Goal: Check status: Check status

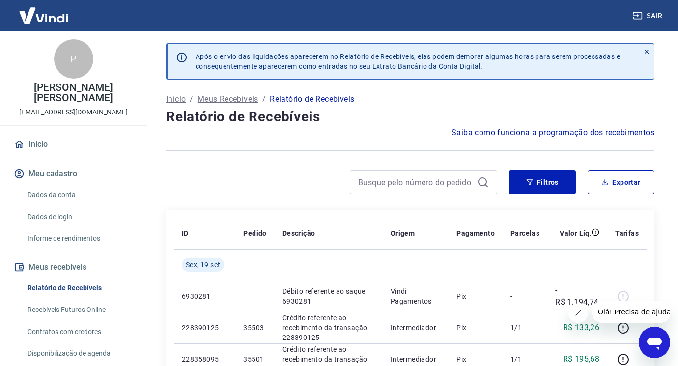
click at [576, 318] on button "Fechar mensagem da empresa" at bounding box center [578, 313] width 20 height 20
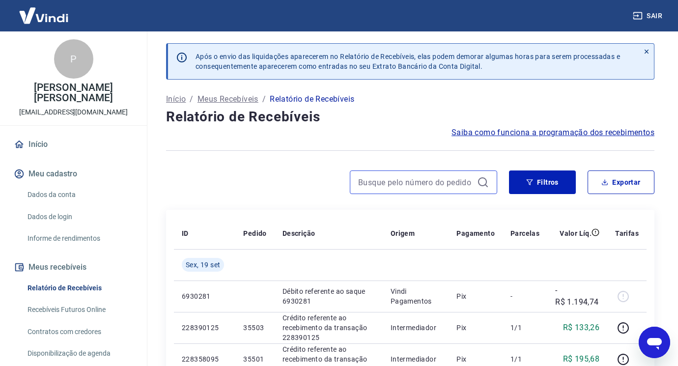
click at [375, 184] on input at bounding box center [415, 182] width 115 height 15
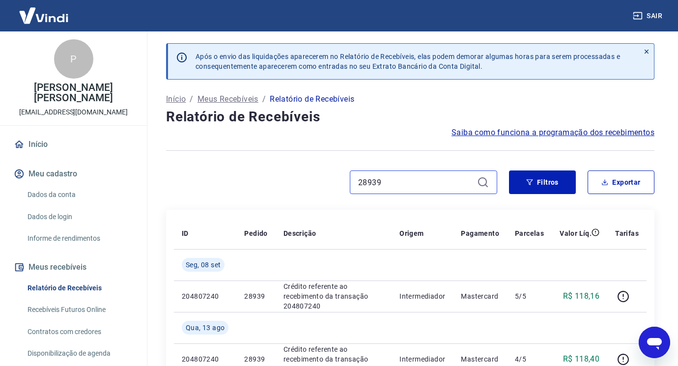
click at [394, 185] on input "28939" at bounding box center [415, 182] width 115 height 15
click at [438, 180] on input "29599" at bounding box center [415, 182] width 115 height 15
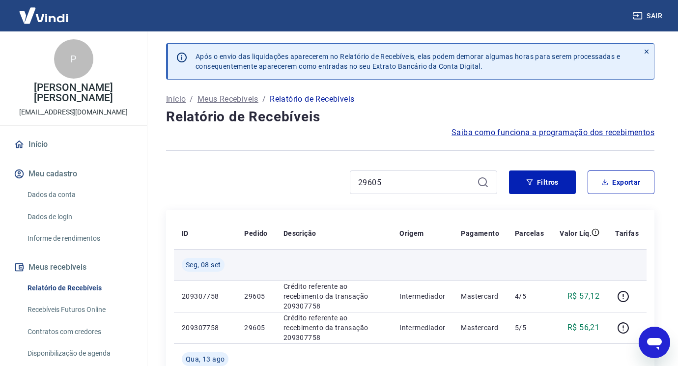
scroll to position [49, 0]
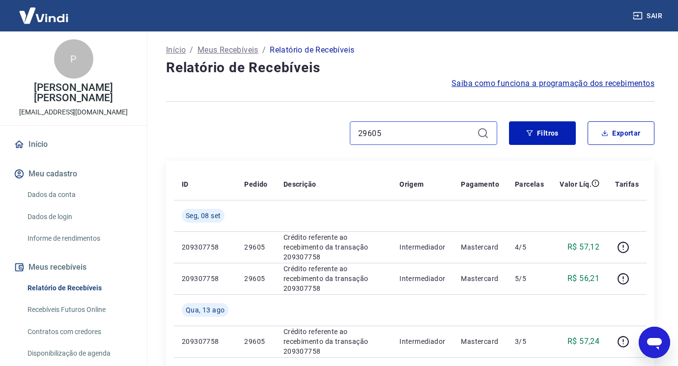
click at [411, 132] on input "29605" at bounding box center [415, 133] width 115 height 15
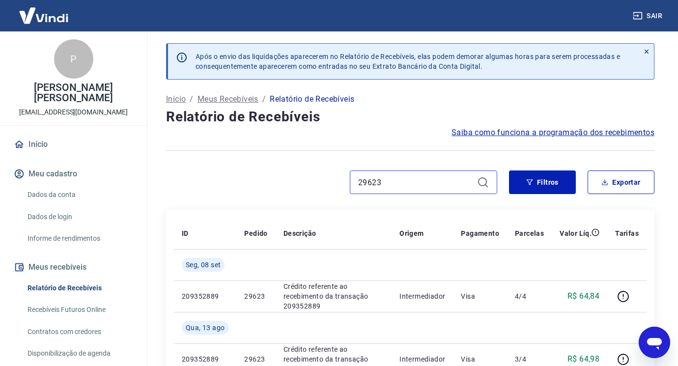
click at [402, 181] on input "29623" at bounding box center [415, 182] width 115 height 15
click at [395, 183] on input "29609" at bounding box center [415, 182] width 115 height 15
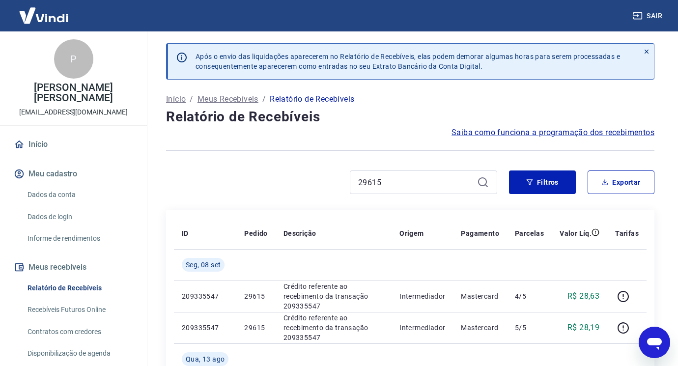
scroll to position [98, 0]
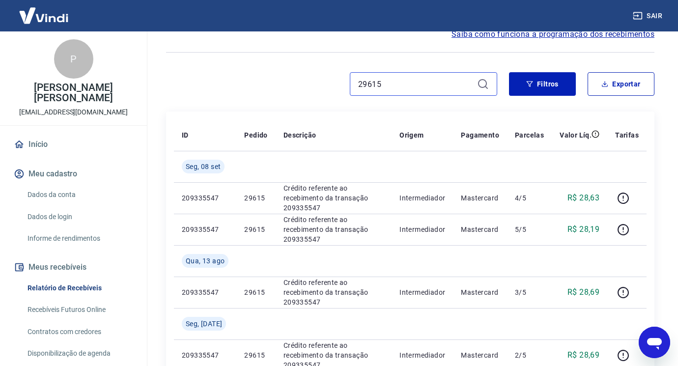
click at [397, 81] on input "29615" at bounding box center [415, 84] width 115 height 15
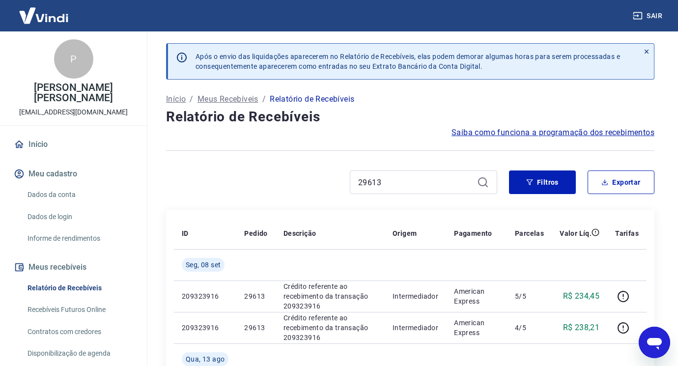
scroll to position [98, 0]
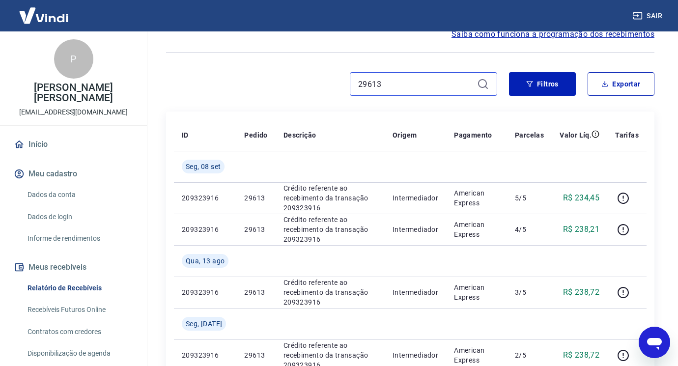
click at [392, 87] on input "29613" at bounding box center [415, 84] width 115 height 15
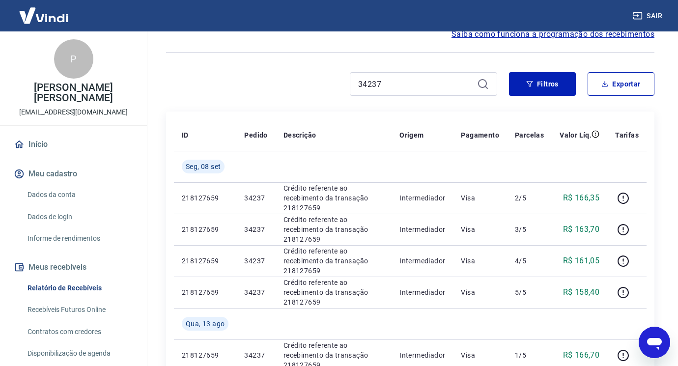
scroll to position [49, 0]
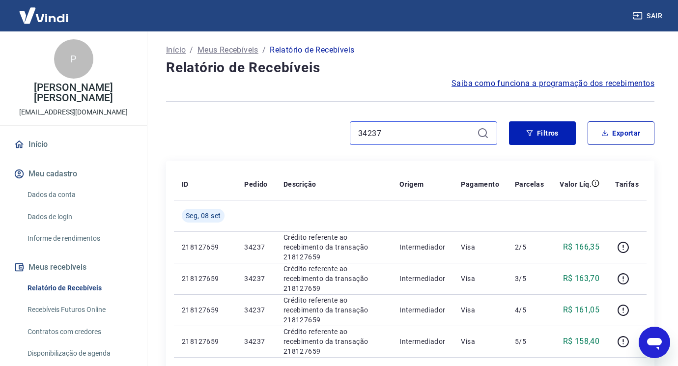
click at [399, 135] on input "34237" at bounding box center [415, 133] width 115 height 15
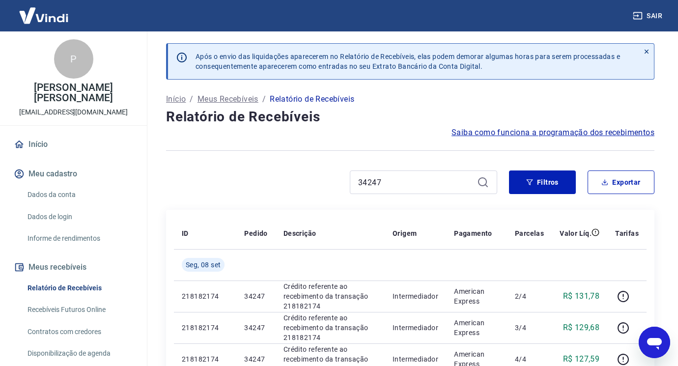
scroll to position [147, 0]
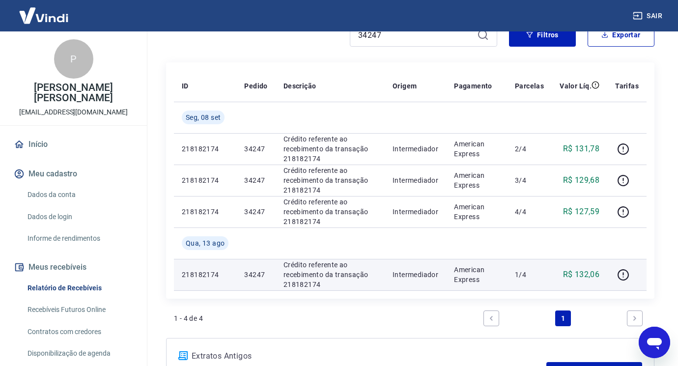
click at [555, 278] on td "R$ 132,06" at bounding box center [580, 274] width 56 height 31
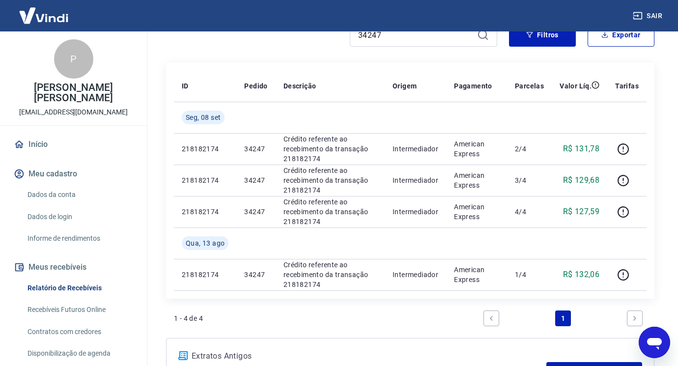
scroll to position [0, 0]
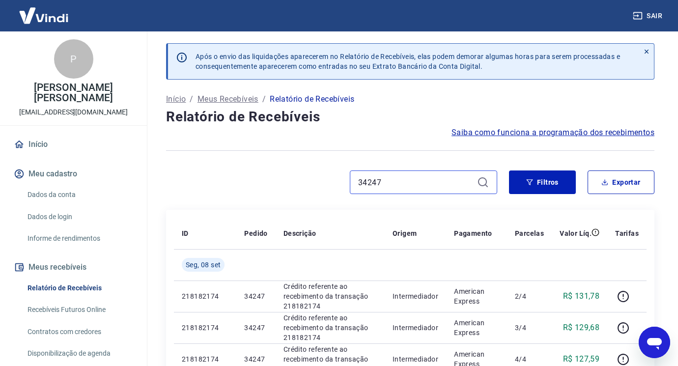
click at [401, 181] on input "34247" at bounding box center [415, 182] width 115 height 15
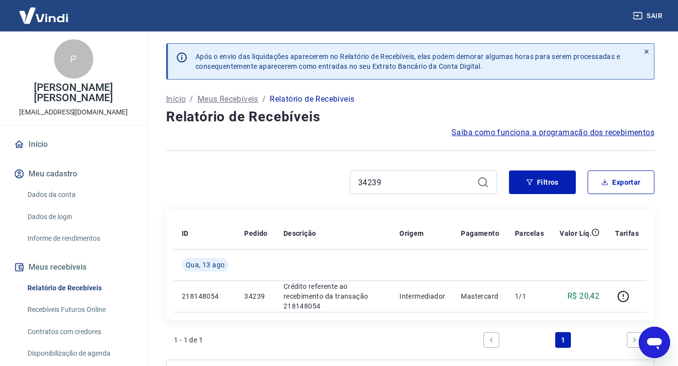
click at [396, 190] on div "34239" at bounding box center [423, 183] width 147 height 24
click at [393, 182] on input "34239" at bounding box center [415, 182] width 115 height 15
click at [386, 182] on input "34241" at bounding box center [415, 182] width 115 height 15
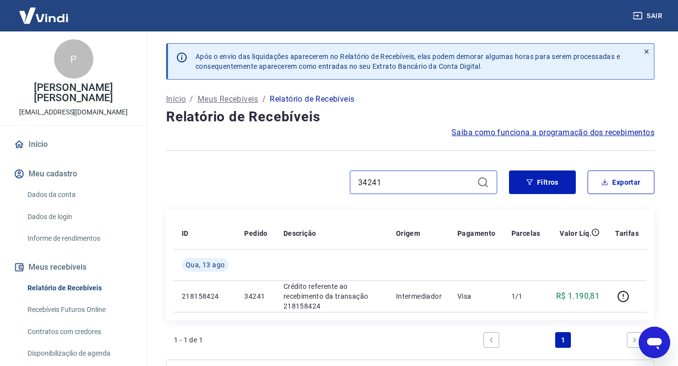
click at [386, 182] on input "34241" at bounding box center [415, 182] width 115 height 15
click at [407, 180] on input "34255" at bounding box center [415, 182] width 115 height 15
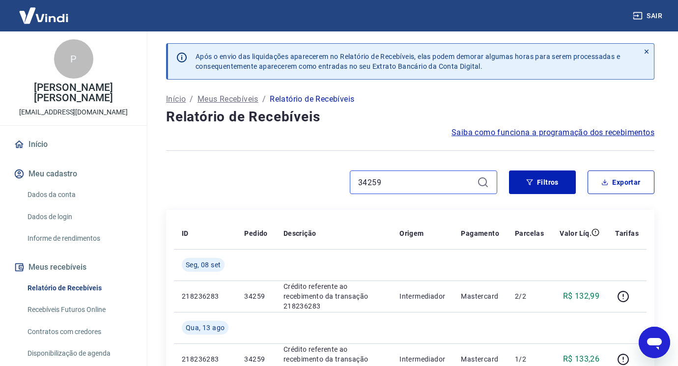
click at [404, 187] on input "34259" at bounding box center [415, 182] width 115 height 15
click at [417, 189] on input "34259" at bounding box center [415, 182] width 115 height 15
click at [416, 186] on input "34259" at bounding box center [415, 182] width 115 height 15
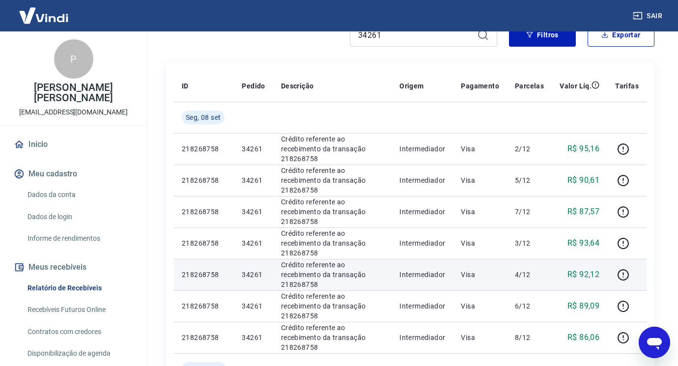
scroll to position [49, 0]
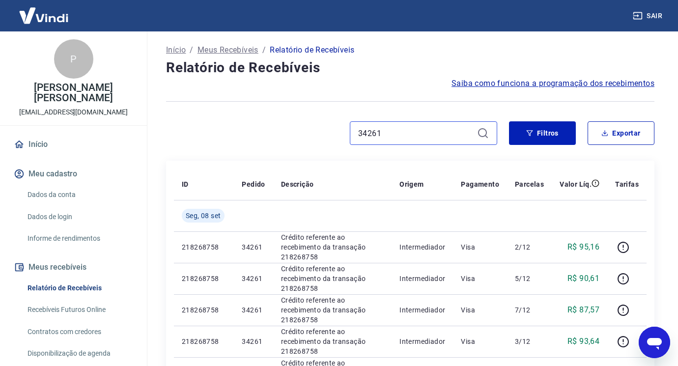
click at [417, 137] on input "34261" at bounding box center [415, 133] width 115 height 15
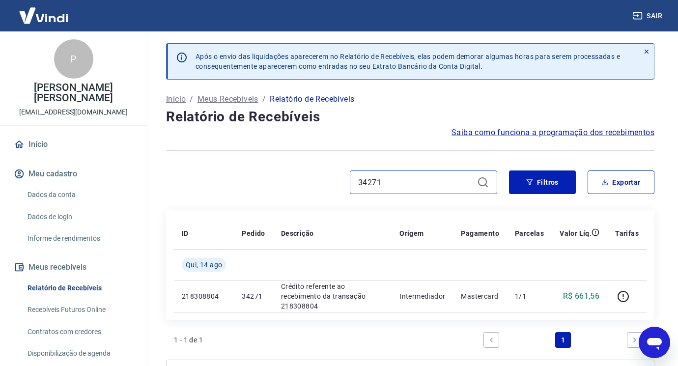
click at [446, 183] on input "34271" at bounding box center [415, 182] width 115 height 15
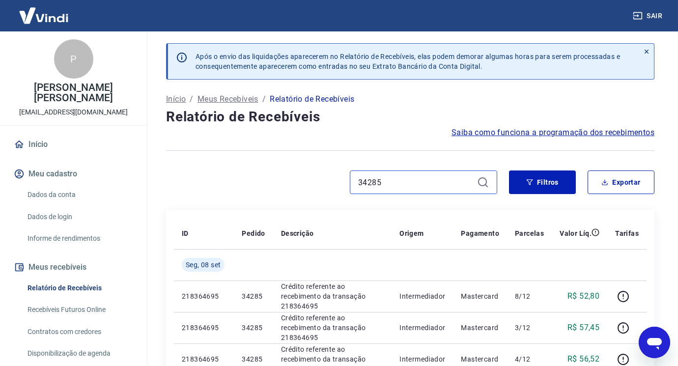
click at [413, 181] on input "34285" at bounding box center [415, 182] width 115 height 15
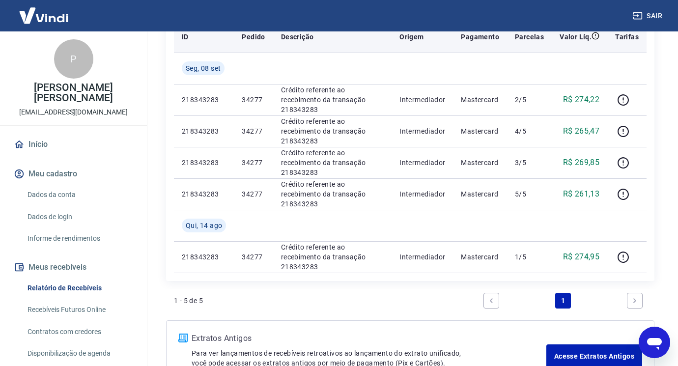
scroll to position [98, 0]
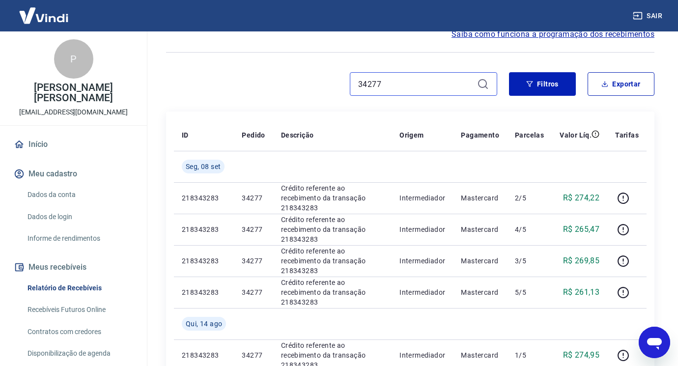
click at [397, 86] on input "34277" at bounding box center [415, 84] width 115 height 15
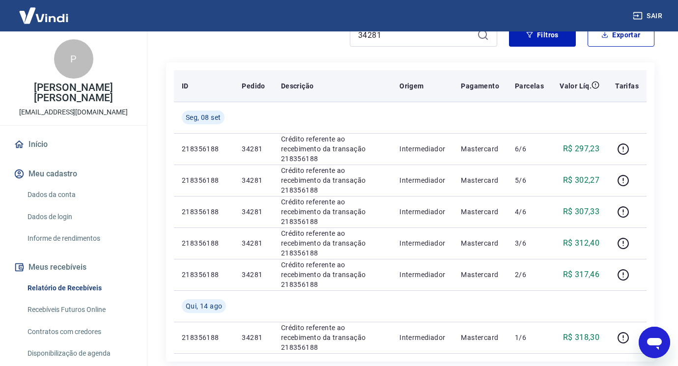
scroll to position [49, 0]
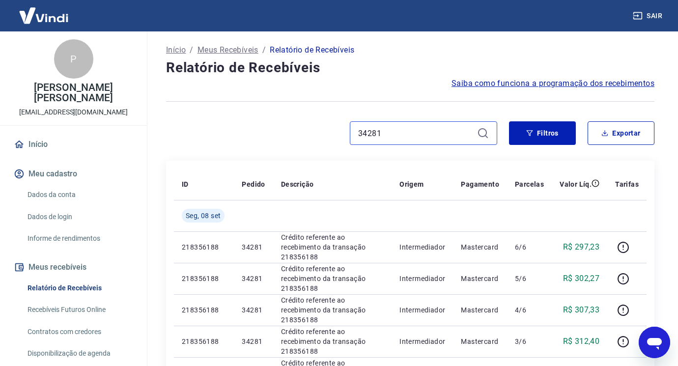
click at [416, 132] on input "34281" at bounding box center [415, 133] width 115 height 15
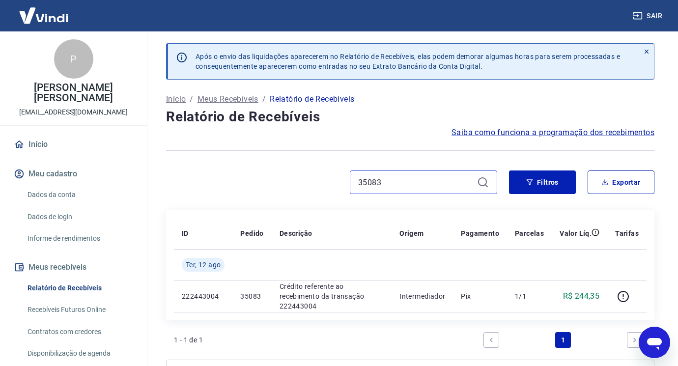
click at [429, 184] on input "35083" at bounding box center [415, 182] width 115 height 15
click at [414, 185] on input "35113" at bounding box center [415, 182] width 115 height 15
click at [418, 186] on input "35115" at bounding box center [415, 182] width 115 height 15
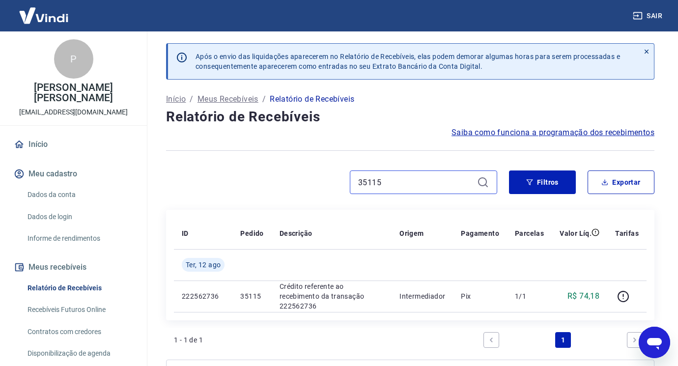
click at [418, 186] on input "35115" at bounding box center [415, 182] width 115 height 15
click at [410, 185] on input "35119" at bounding box center [415, 182] width 115 height 15
click at [389, 179] on input "35121" at bounding box center [415, 182] width 115 height 15
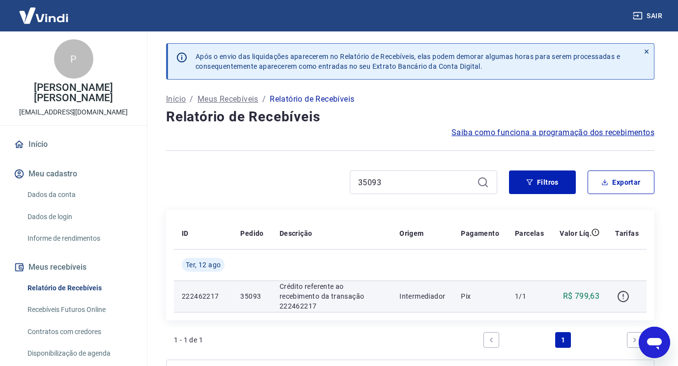
click at [622, 298] on icon "button" at bounding box center [623, 296] width 12 height 12
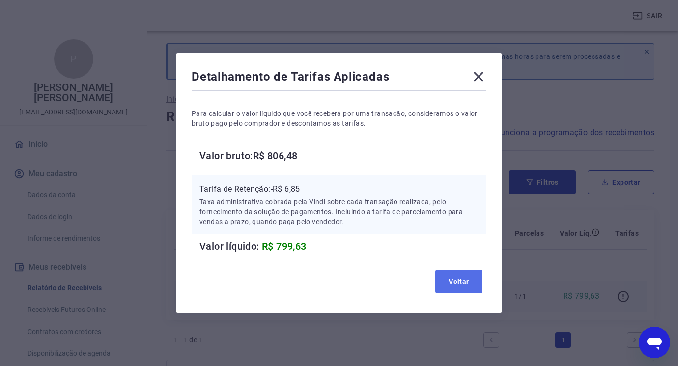
click at [463, 278] on button "Voltar" at bounding box center [458, 282] width 47 height 24
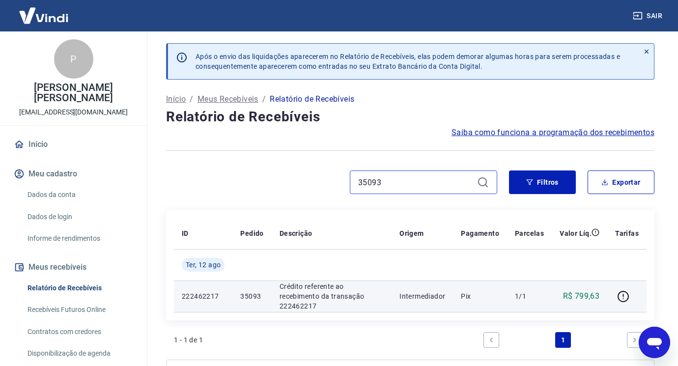
click at [418, 189] on input "35093" at bounding box center [415, 182] width 115 height 15
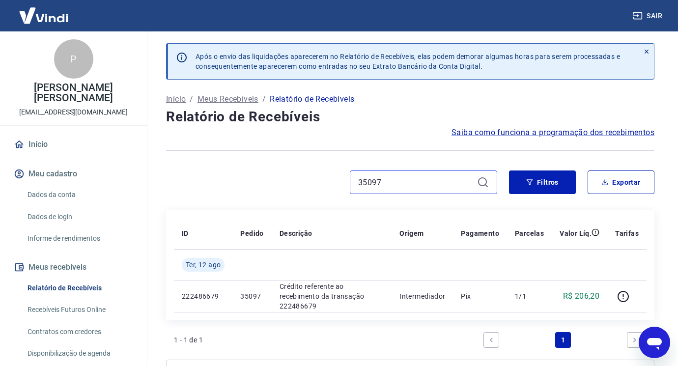
click at [415, 184] on input "35097" at bounding box center [415, 182] width 115 height 15
click at [393, 190] on div "35099" at bounding box center [423, 183] width 147 height 24
click at [396, 182] on input "35099" at bounding box center [415, 182] width 115 height 15
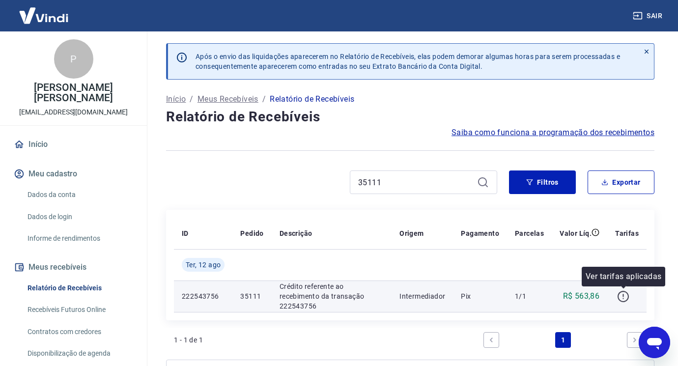
click at [619, 301] on icon "button" at bounding box center [623, 296] width 12 height 12
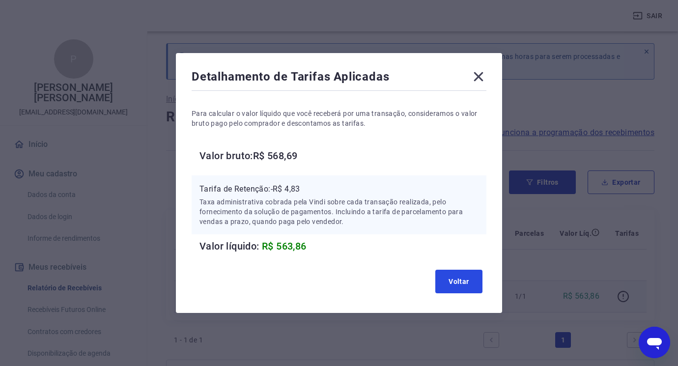
drag, startPoint x: 452, startPoint y: 285, endPoint x: 566, endPoint y: 290, distance: 114.2
click at [456, 285] on button "Voltar" at bounding box center [458, 282] width 47 height 24
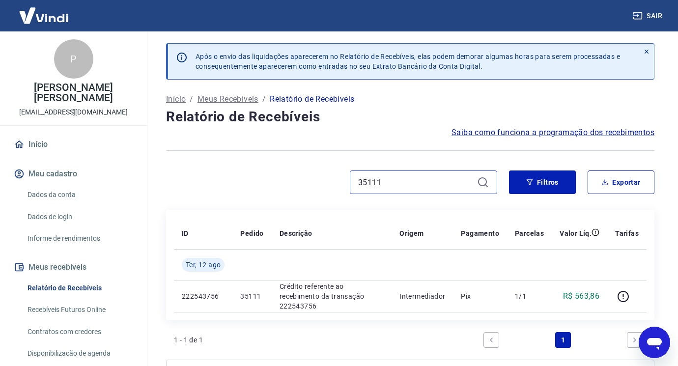
click at [388, 181] on input "35111" at bounding box center [415, 182] width 115 height 15
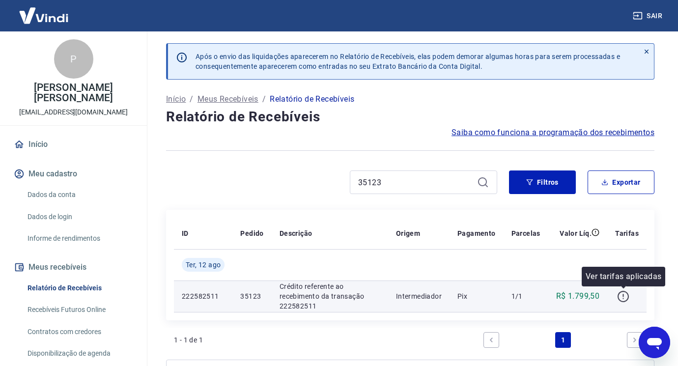
click at [626, 295] on icon "button" at bounding box center [623, 296] width 12 height 12
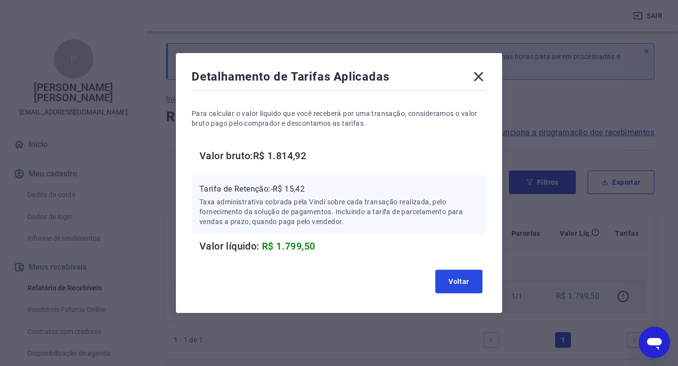
drag, startPoint x: 466, startPoint y: 276, endPoint x: 536, endPoint y: 281, distance: 69.9
click at [467, 276] on button "Voltar" at bounding box center [458, 282] width 47 height 24
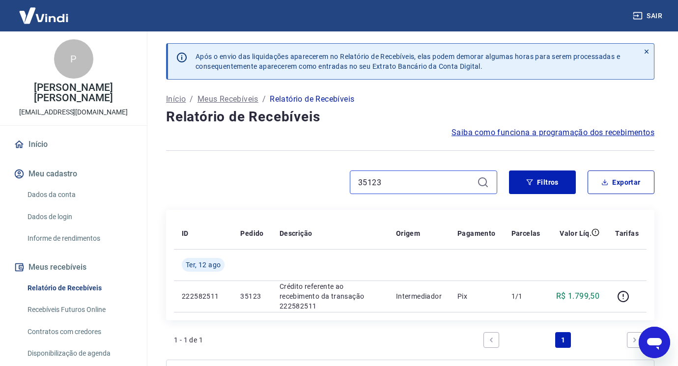
click at [411, 182] on input "35123" at bounding box center [415, 182] width 115 height 15
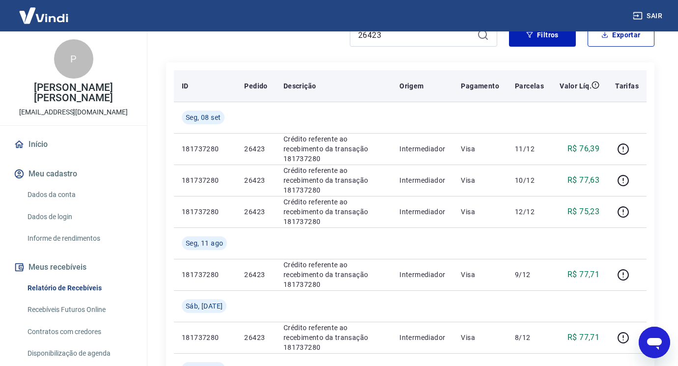
scroll to position [49, 0]
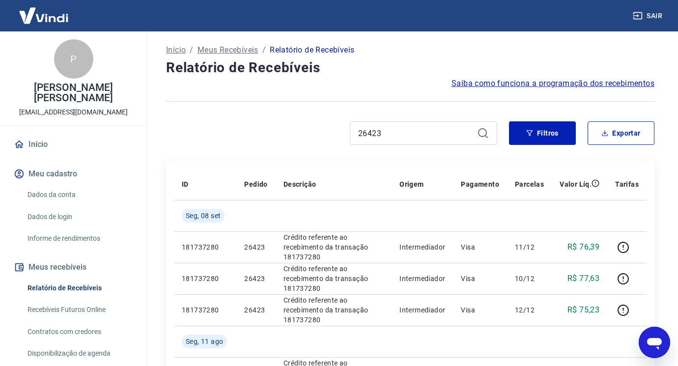
click at [414, 125] on div "26423" at bounding box center [423, 133] width 147 height 24
click at [414, 136] on input "26423" at bounding box center [415, 133] width 115 height 15
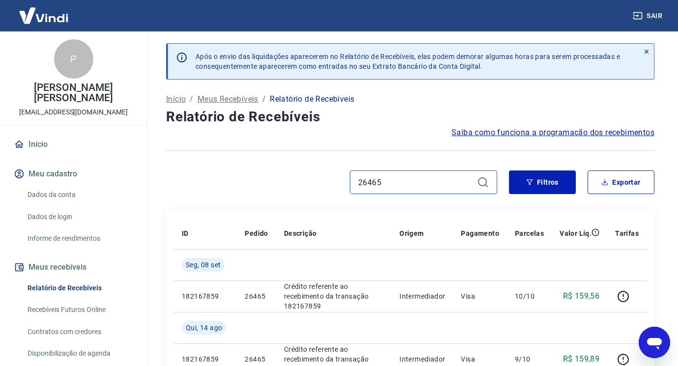
click at [421, 178] on input "26465" at bounding box center [415, 182] width 115 height 15
click at [403, 182] on input "28453" at bounding box center [415, 182] width 115 height 15
click at [420, 174] on div "28455" at bounding box center [423, 183] width 147 height 24
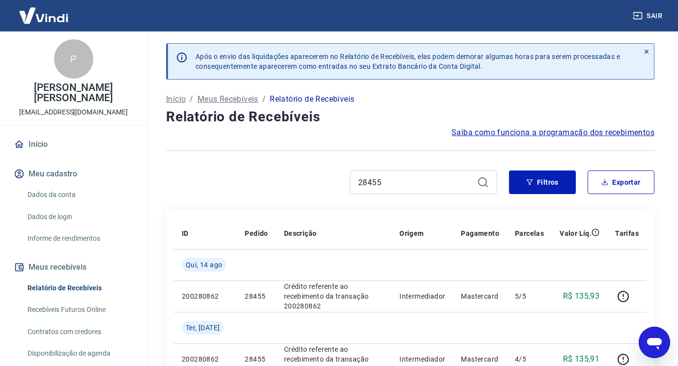
click at [420, 174] on div "28455" at bounding box center [423, 183] width 147 height 24
click at [419, 182] on input "28455" at bounding box center [415, 182] width 115 height 15
drag, startPoint x: 444, startPoint y: 174, endPoint x: 443, endPoint y: 183, distance: 9.0
click at [444, 174] on div "28447" at bounding box center [423, 183] width 147 height 24
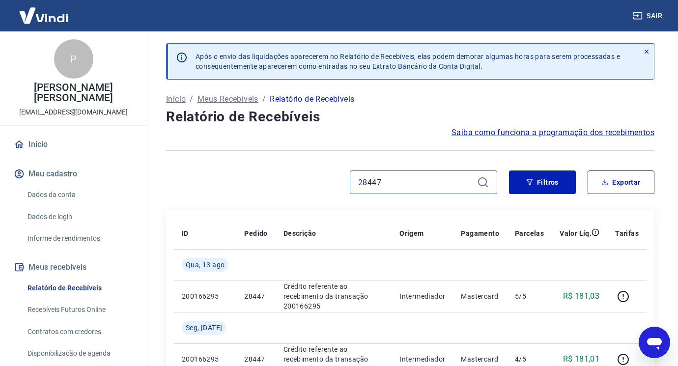
click at [443, 183] on input "28447" at bounding box center [415, 182] width 115 height 15
type input "28961"
click at [420, 180] on input "28961" at bounding box center [415, 182] width 115 height 15
click at [418, 179] on input "28961" at bounding box center [415, 182] width 115 height 15
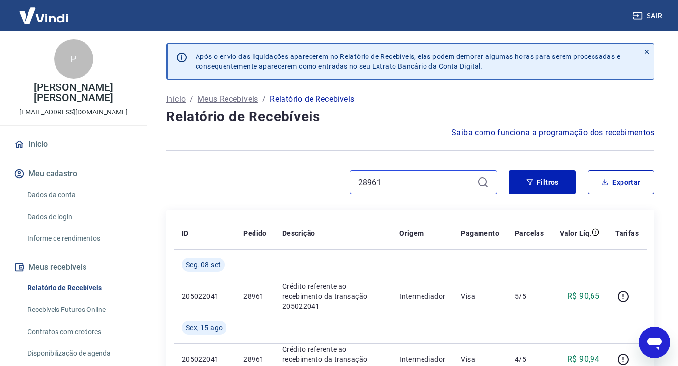
click at [418, 179] on input "28961" at bounding box center [415, 182] width 115 height 15
click at [411, 181] on input "28953" at bounding box center [415, 182] width 115 height 15
click at [436, 180] on input "28965" at bounding box center [415, 182] width 115 height 15
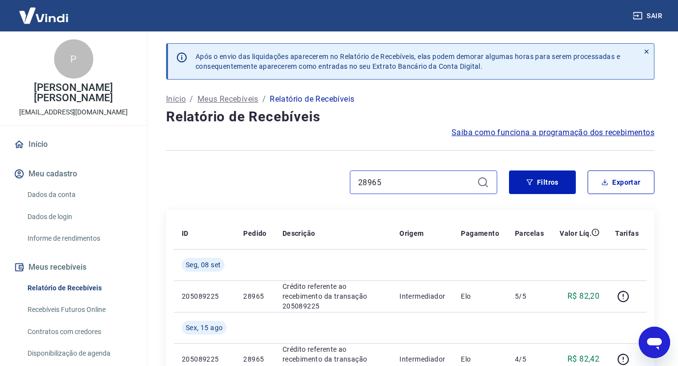
click at [436, 180] on input "28965" at bounding box center [415, 182] width 115 height 15
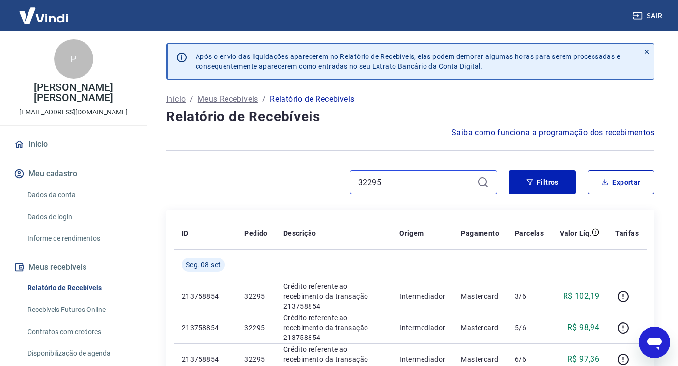
click at [393, 186] on input "32295" at bounding box center [415, 182] width 115 height 15
click at [399, 176] on input "32297" at bounding box center [415, 182] width 115 height 15
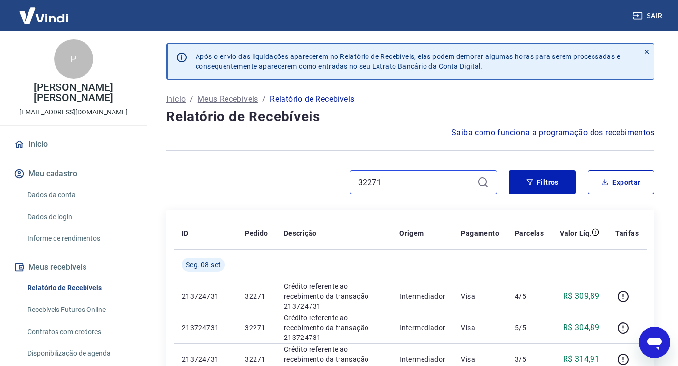
drag, startPoint x: 390, startPoint y: 179, endPoint x: 310, endPoint y: 187, distance: 80.0
click at [310, 187] on div "32271" at bounding box center [331, 183] width 331 height 24
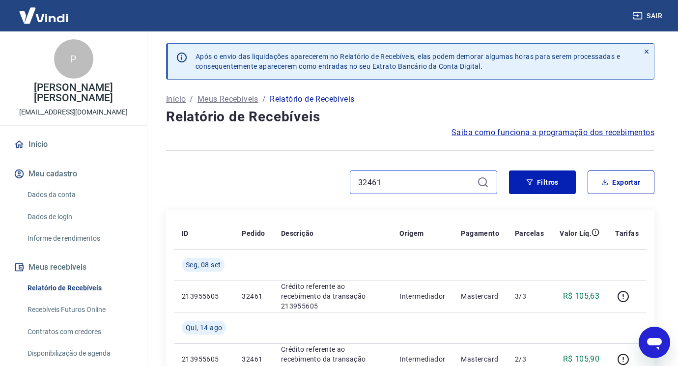
click at [457, 187] on input "32461" at bounding box center [415, 182] width 115 height 15
type input "32463"
